Goal: Task Accomplishment & Management: Manage account settings

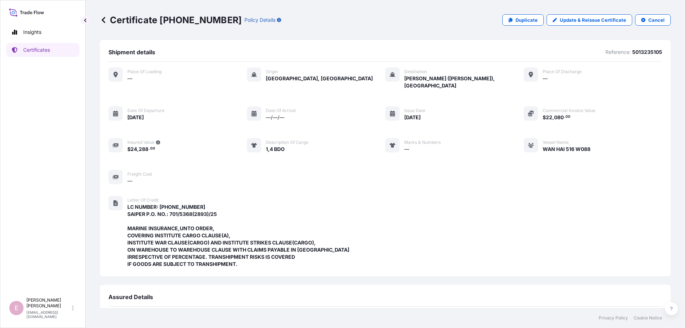
scroll to position [169, 0]
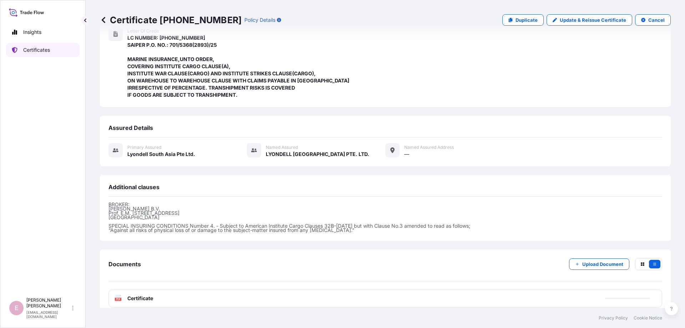
click at [26, 52] on p "Certificates" at bounding box center [36, 49] width 27 height 7
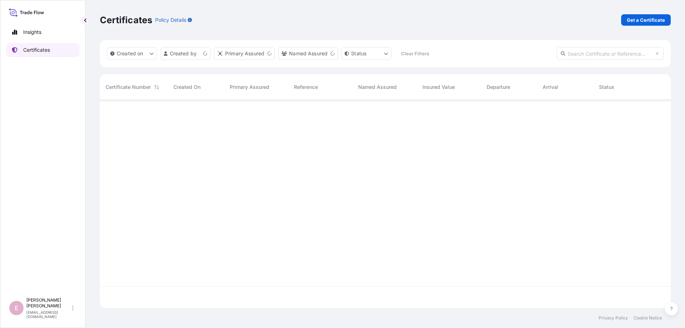
scroll to position [212, 571]
click at [583, 50] on input "text" at bounding box center [610, 53] width 107 height 13
paste input "32022-445-1"
type input "32022-445-1"
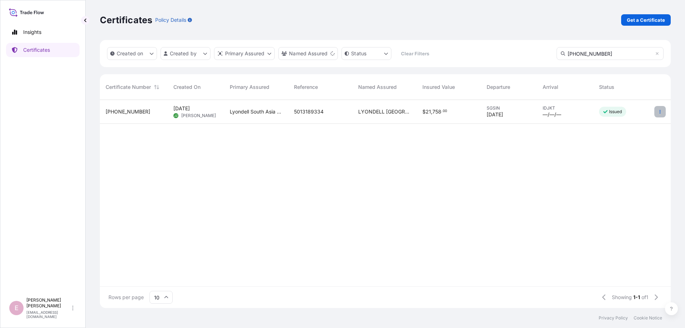
click at [662, 110] on icon "button" at bounding box center [660, 112] width 4 height 4
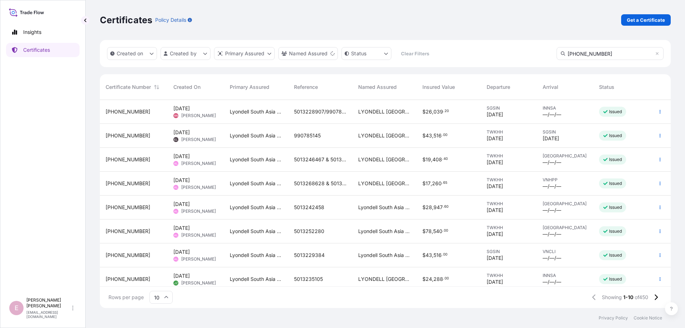
click at [614, 126] on div "Issued" at bounding box center [622, 136] width 56 height 24
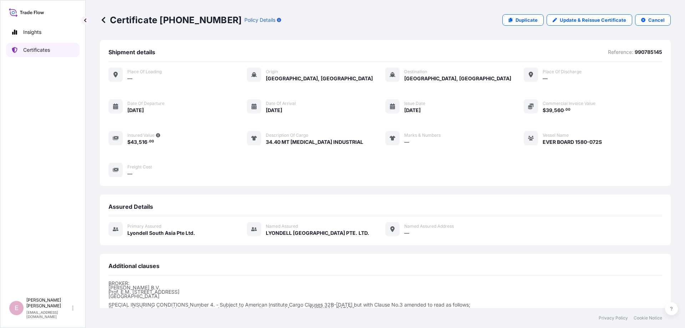
click at [26, 50] on p "Certificates" at bounding box center [36, 49] width 27 height 7
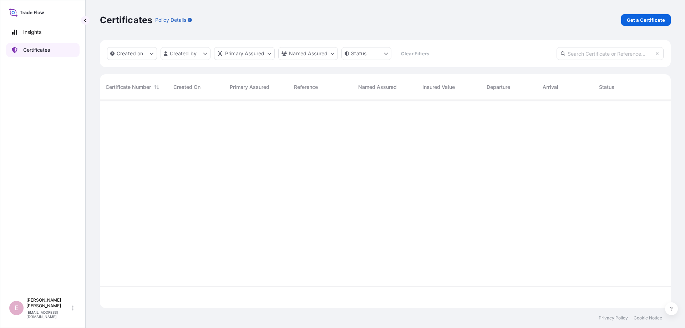
scroll to position [212, 571]
click at [586, 49] on input "text" at bounding box center [610, 53] width 107 height 13
paste input "32022-445-1"
type input "32022-445-1"
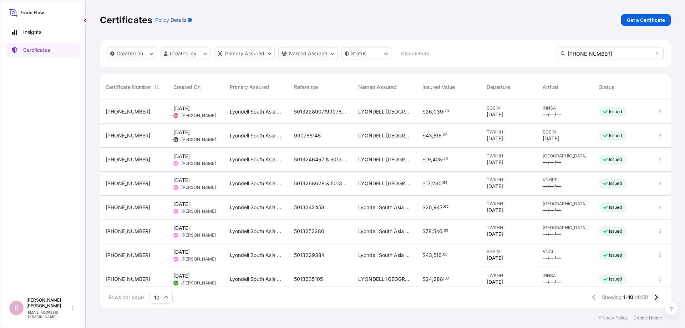
click at [161, 297] on input "10" at bounding box center [161, 297] width 23 height 13
click at [165, 278] on div "50" at bounding box center [160, 278] width 17 height 14
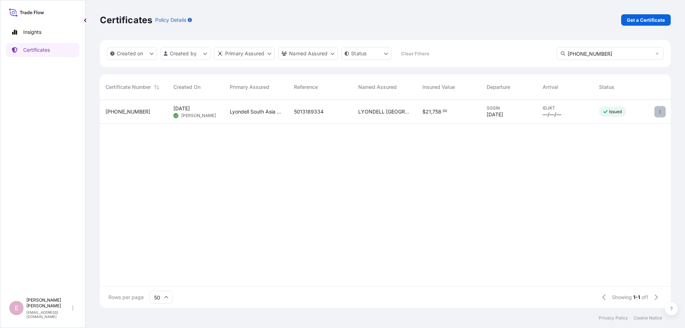
click at [661, 111] on icon "button" at bounding box center [660, 112] width 4 height 4
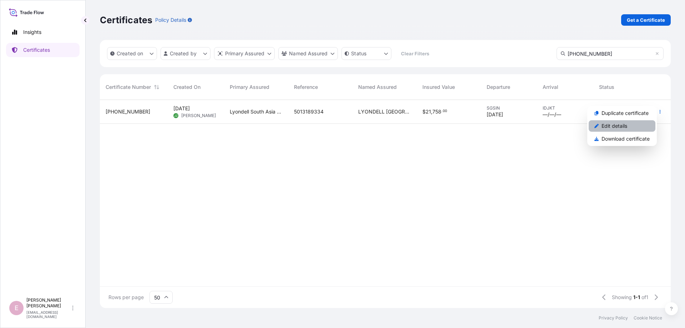
click at [629, 127] on link "Edit details" at bounding box center [622, 125] width 67 height 11
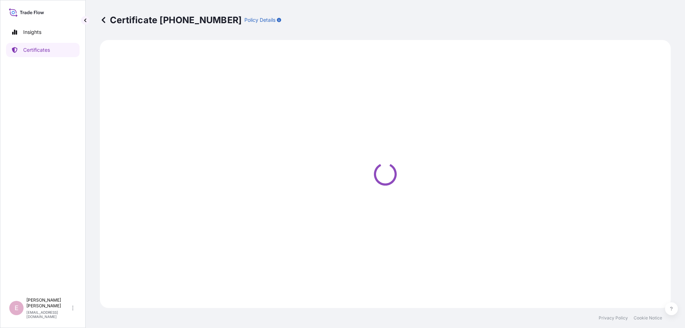
select select "Sea"
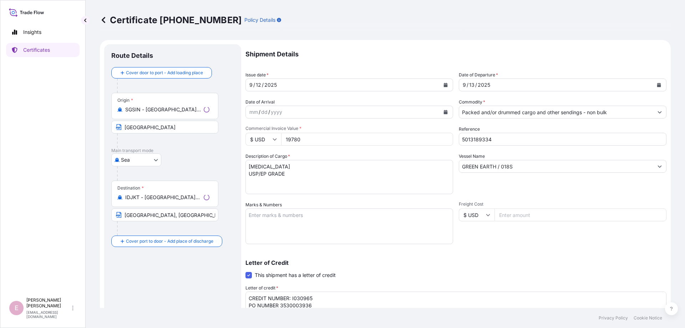
select select "32022"
click at [445, 84] on icon "Calendar" at bounding box center [446, 85] width 4 height 4
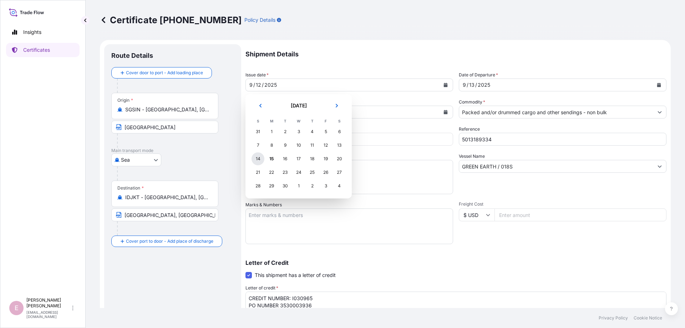
click at [258, 162] on div "14" at bounding box center [258, 158] width 13 height 13
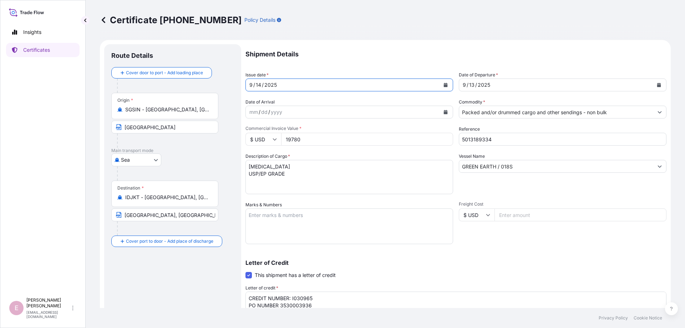
click at [658, 86] on icon "Calendar" at bounding box center [659, 85] width 4 height 4
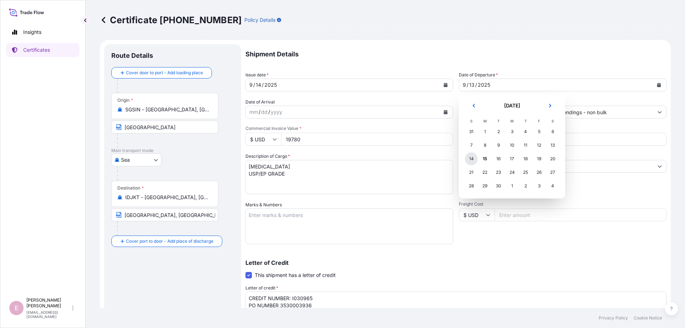
click at [469, 161] on div "14" at bounding box center [471, 158] width 13 height 13
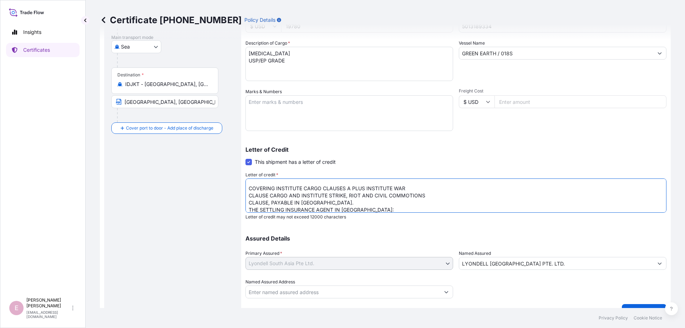
scroll to position [124, 0]
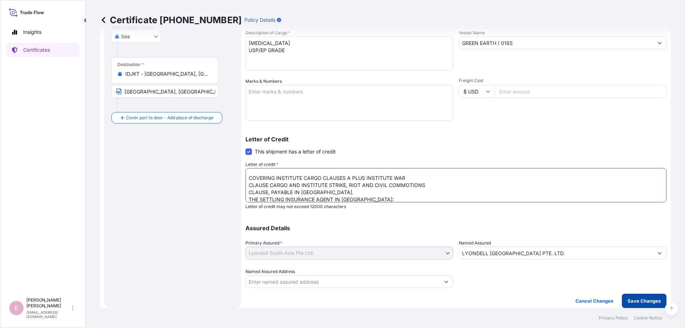
click at [642, 300] on p "Save Changes" at bounding box center [644, 300] width 33 height 7
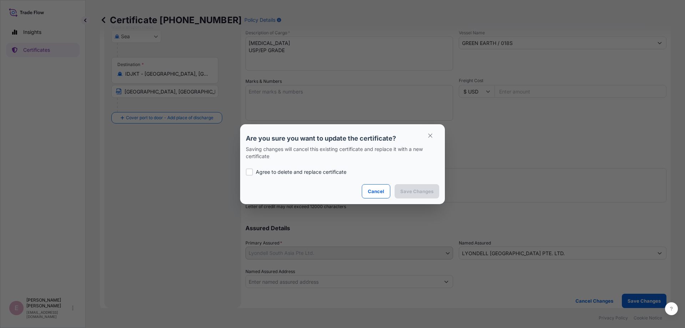
click at [249, 173] on div at bounding box center [249, 171] width 7 height 7
checkbox input "true"
click at [404, 194] on p "Save Changes" at bounding box center [416, 191] width 33 height 7
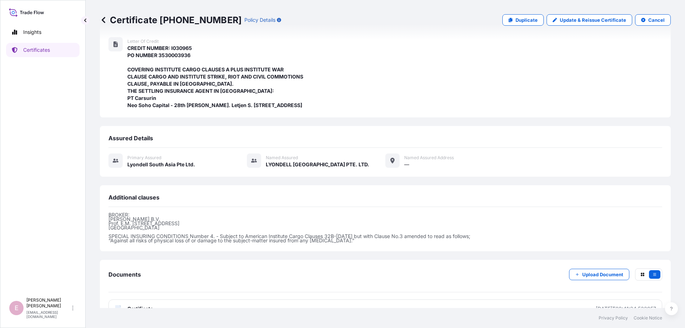
scroll to position [183, 0]
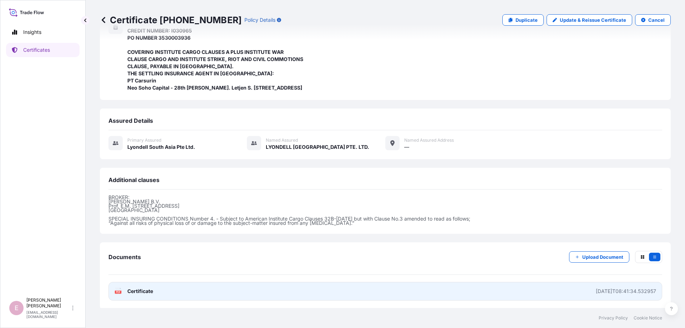
click at [116, 291] on text "PDF" at bounding box center [118, 292] width 5 height 2
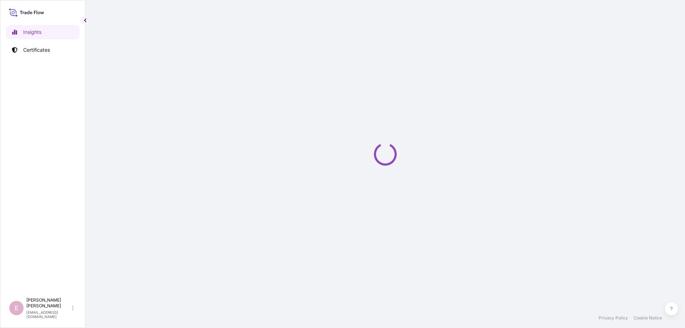
select select "2025"
